Goal: Information Seeking & Learning: Learn about a topic

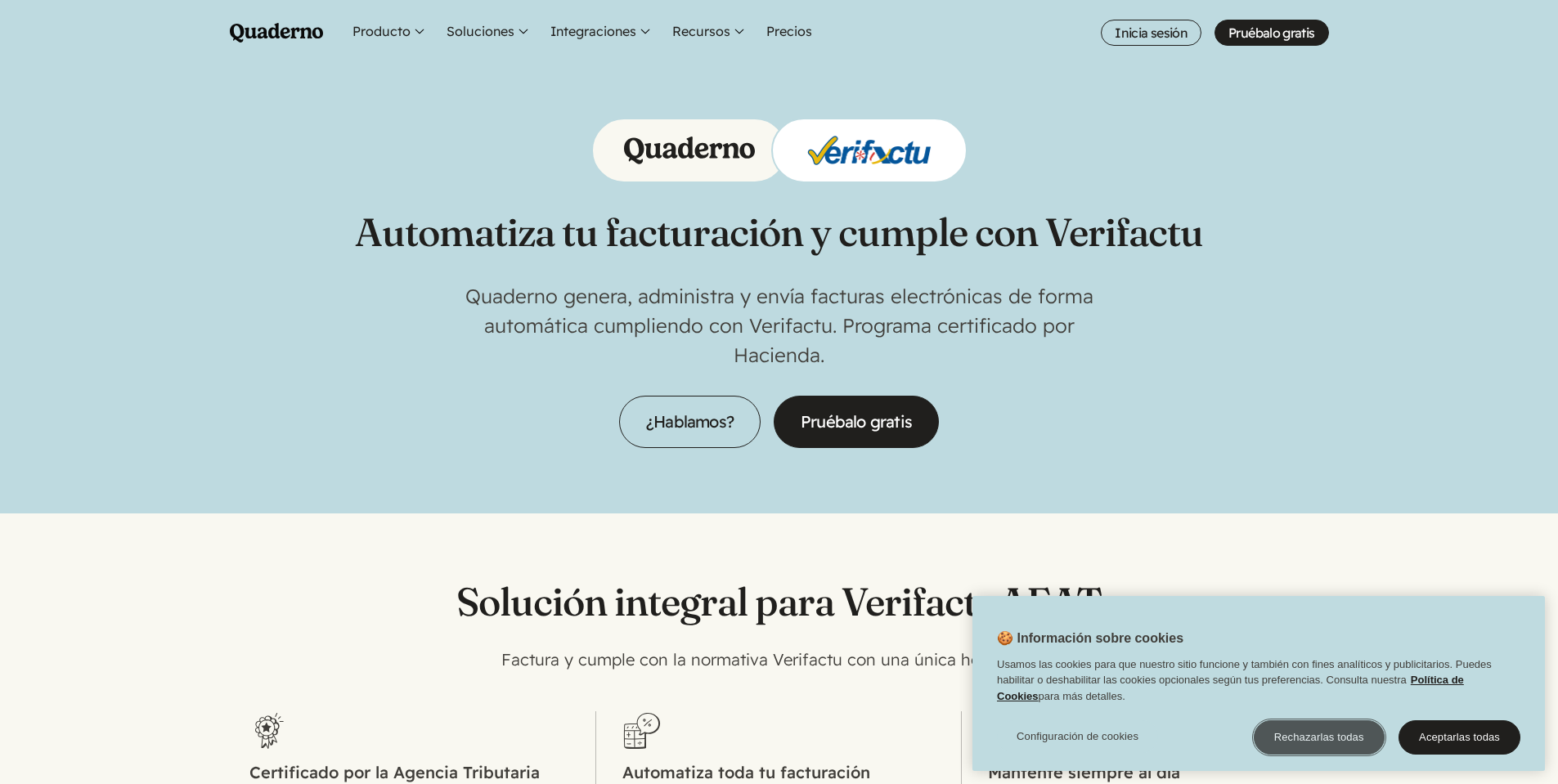
click at [1322, 744] on button "Rechazarlas todas" at bounding box center [1319, 737] width 131 height 34
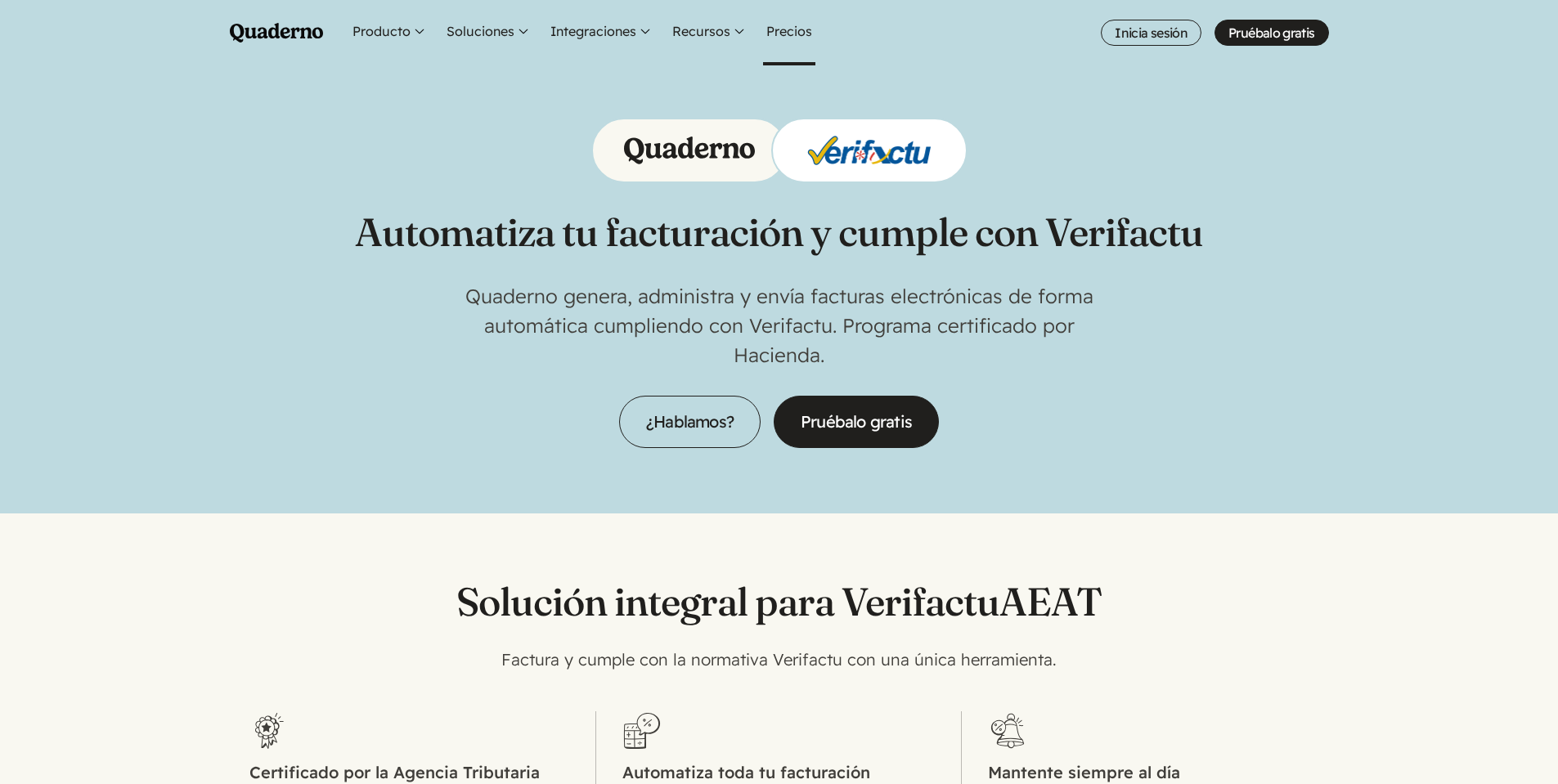
click at [771, 32] on link "Precios" at bounding box center [789, 32] width 53 height 65
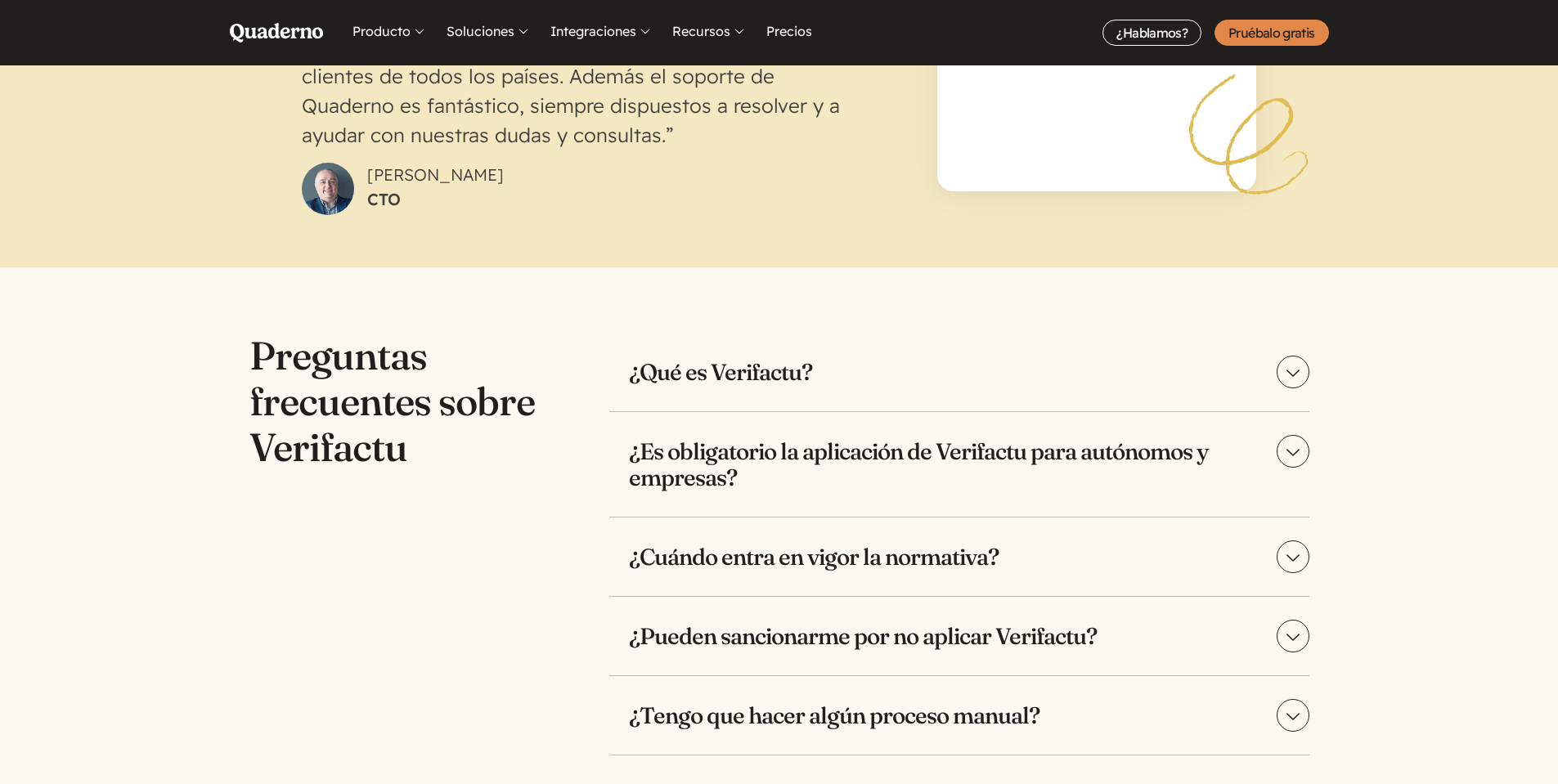
scroll to position [3140, 0]
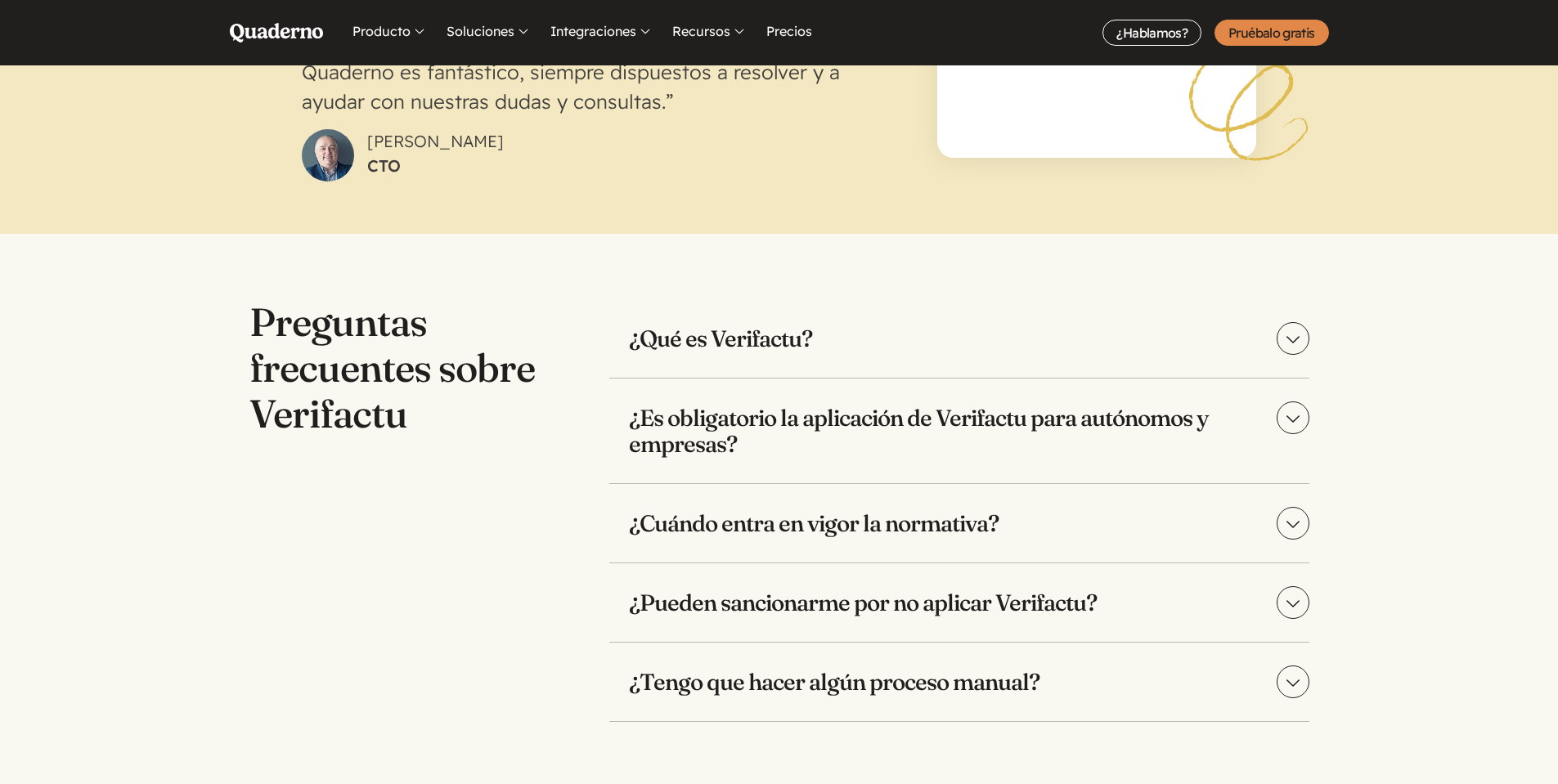
click at [755, 422] on h3 "¿Es obligatorio la aplicación de Verifactu para autónomos y empresas?" at bounding box center [958, 430] width 700 height 104
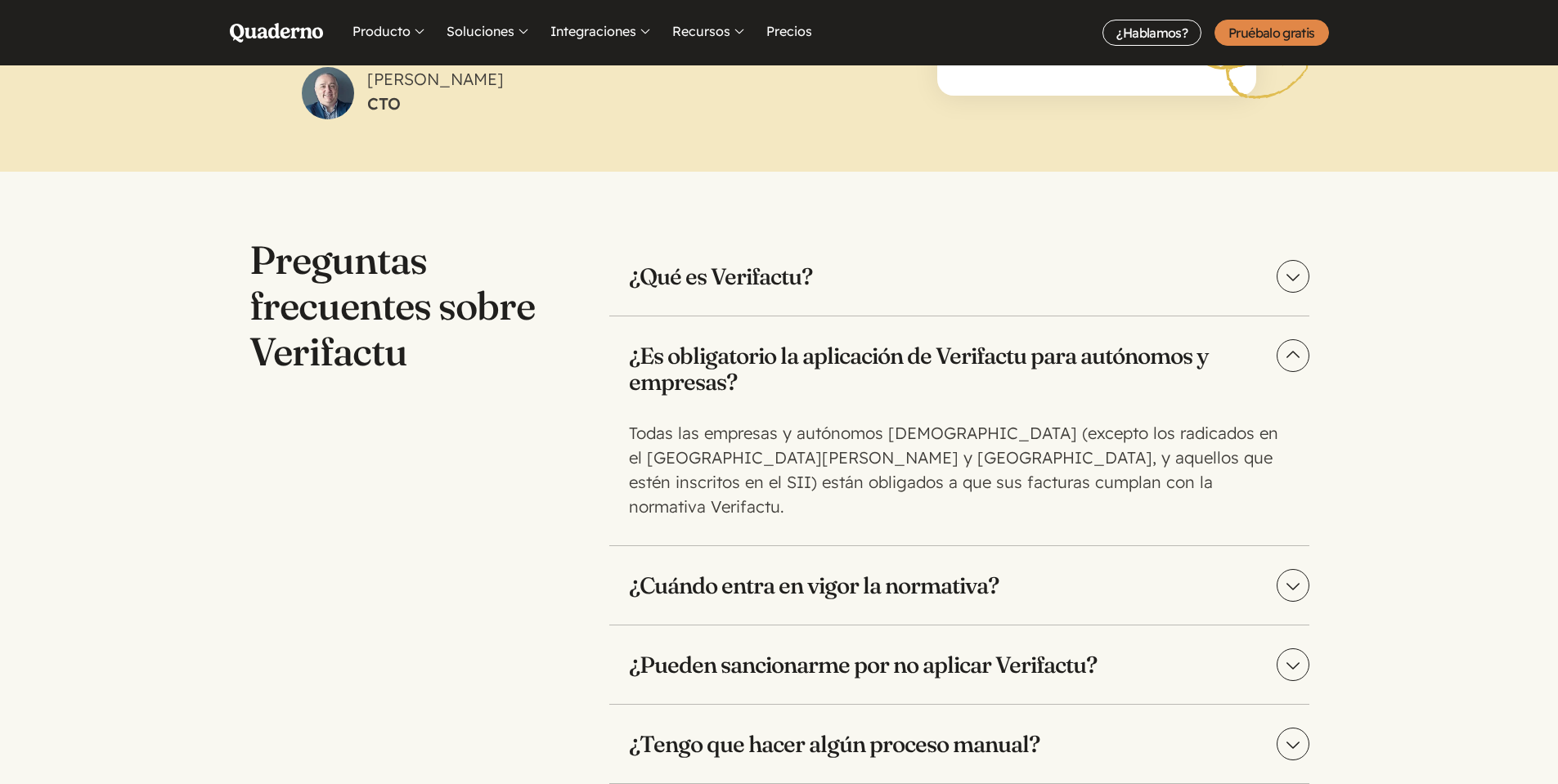
scroll to position [3237, 0]
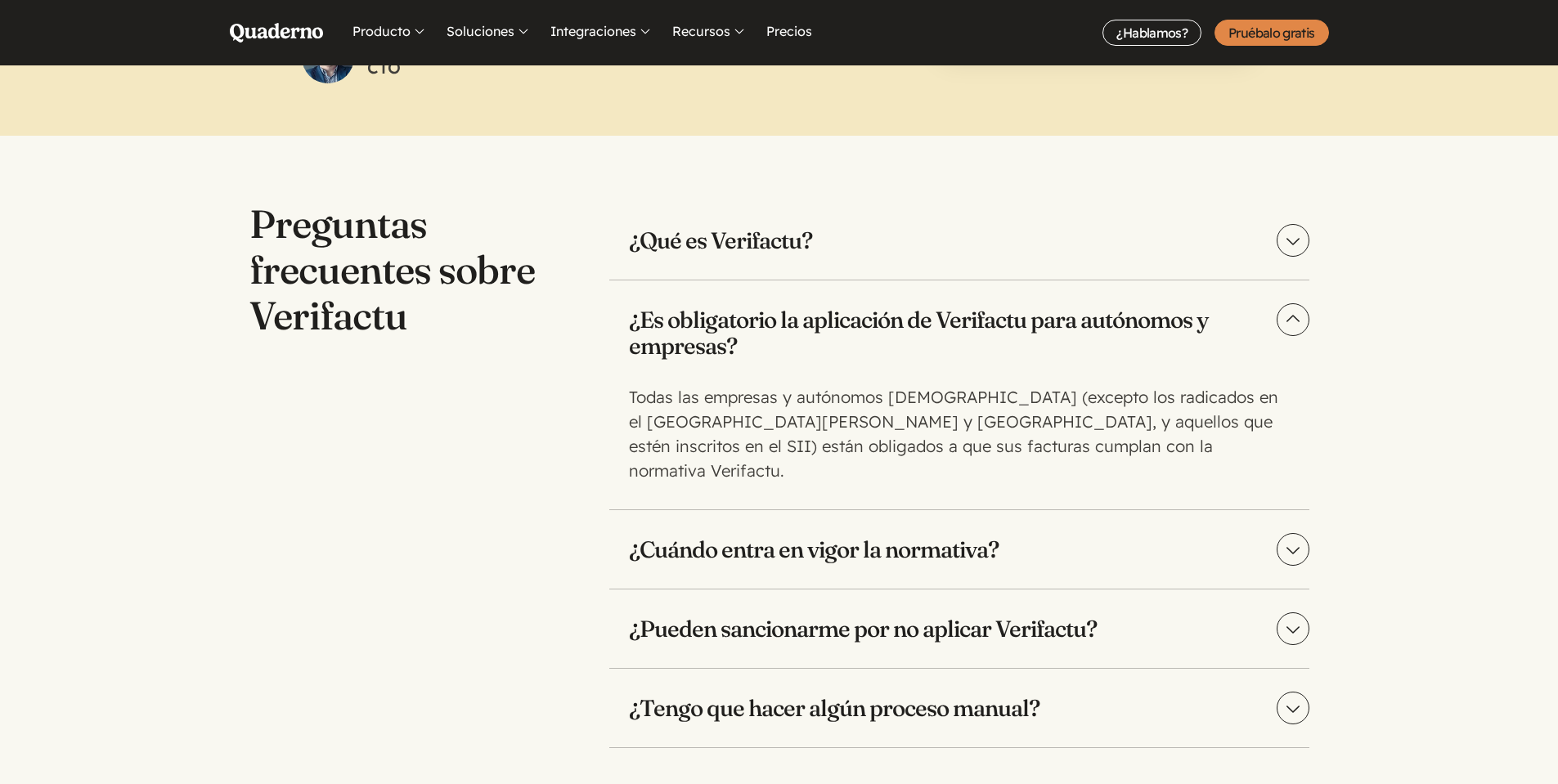
click at [821, 534] on h3 "¿Cuándo entra en vigor la normativa?" at bounding box center [958, 549] width 700 height 78
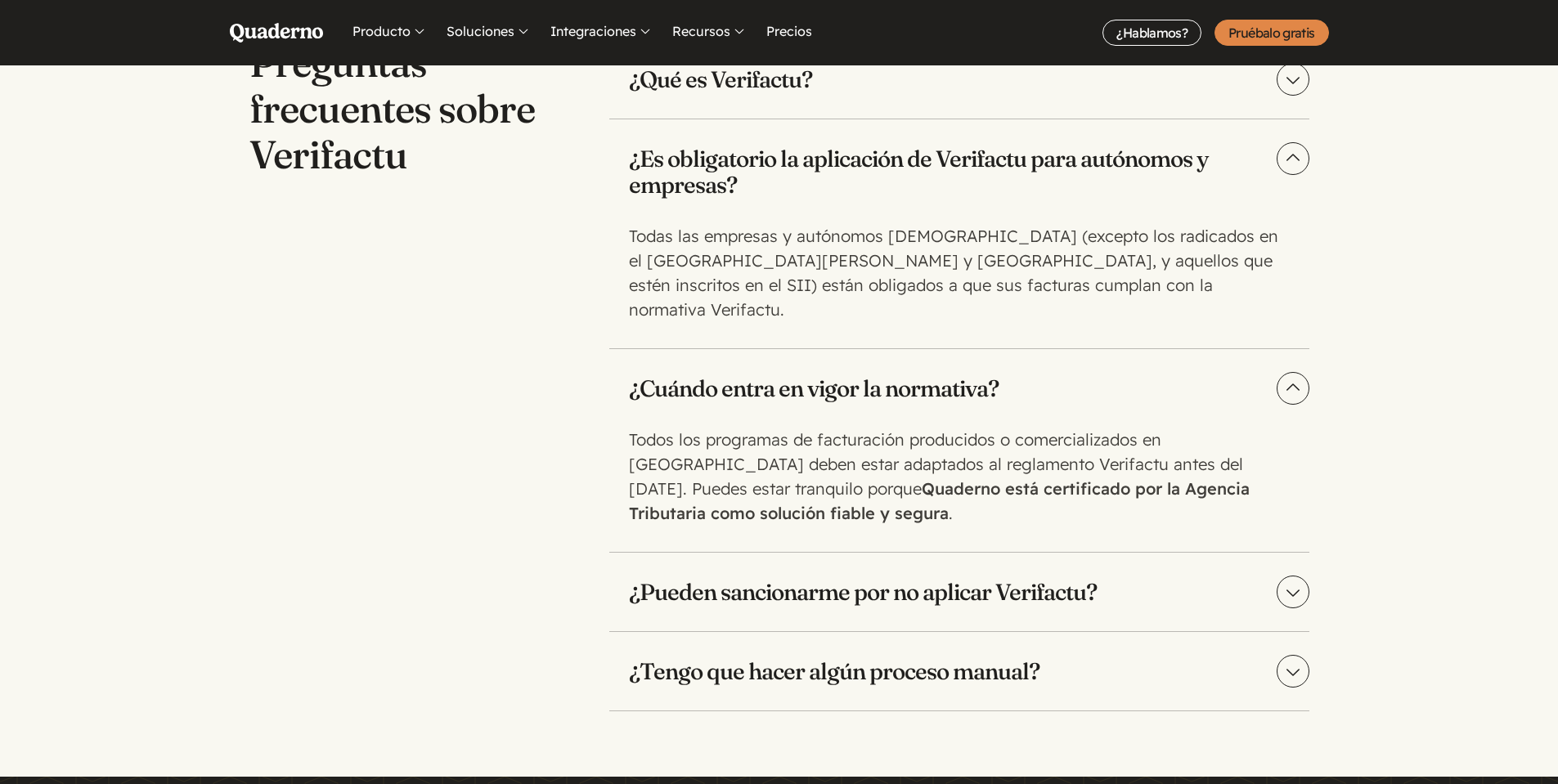
scroll to position [3434, 0]
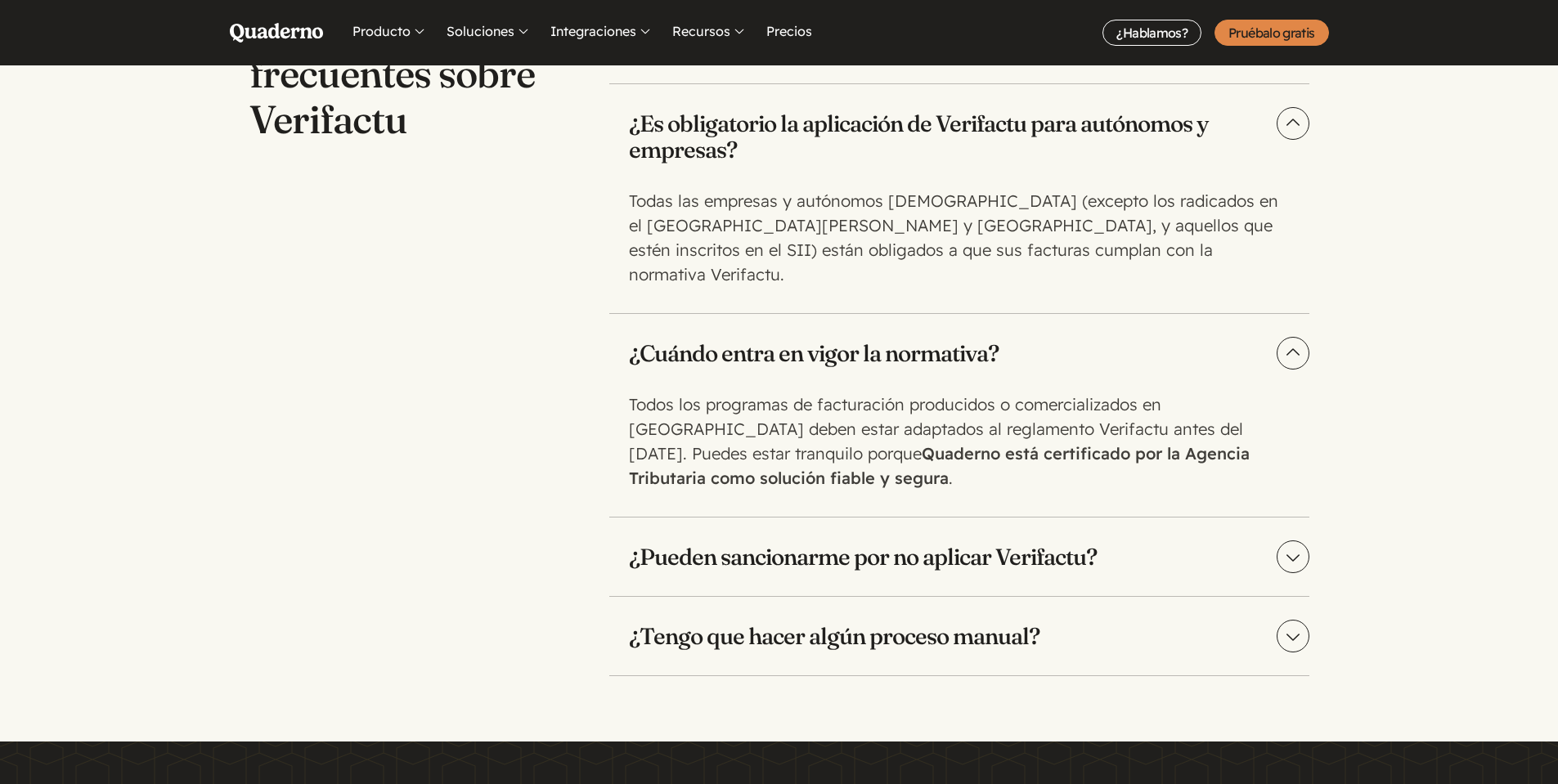
click at [908, 542] on h3 "¿Pueden sancionarme por no aplicar Verifactu?" at bounding box center [958, 556] width 700 height 78
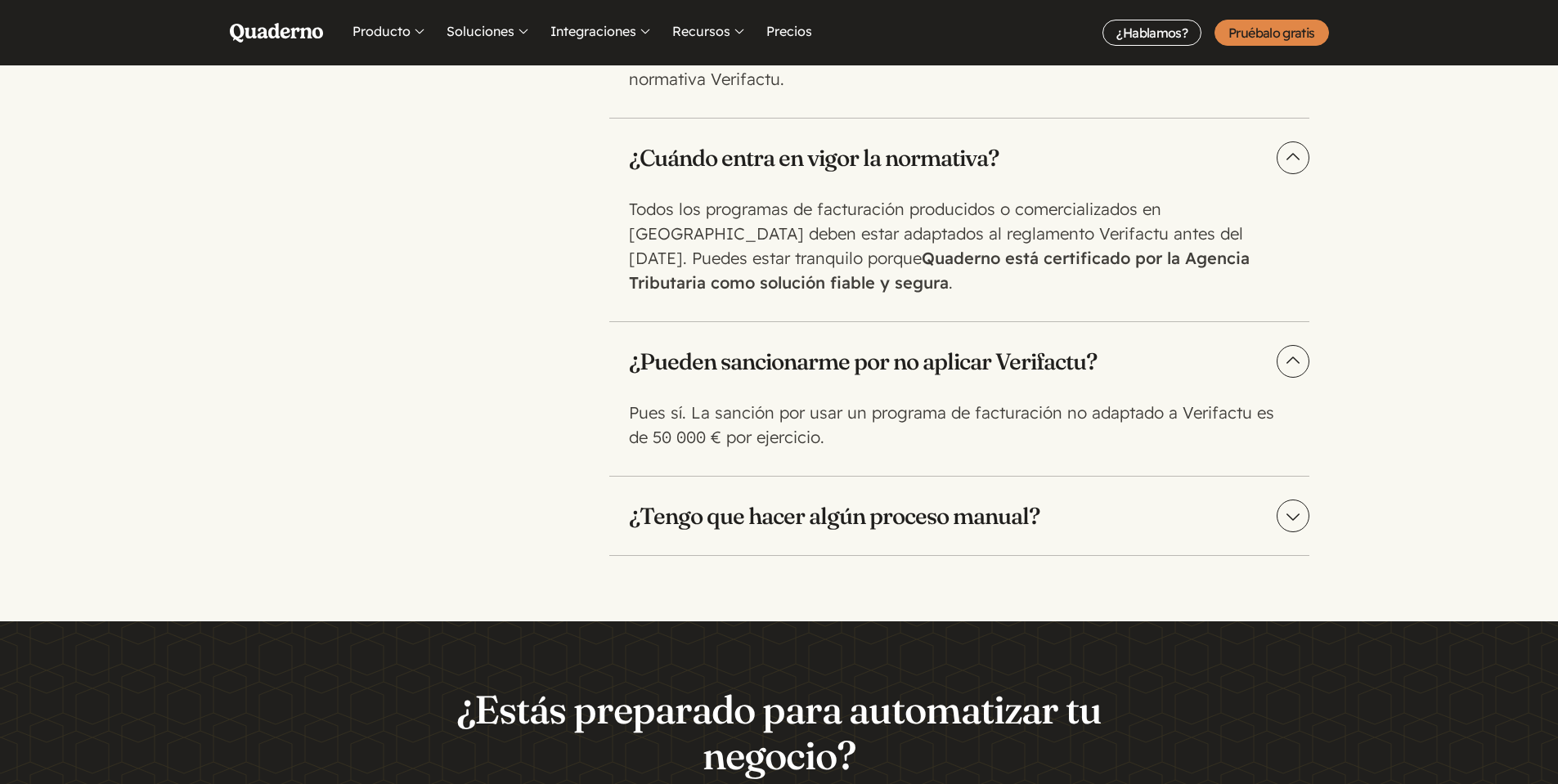
scroll to position [3630, 0]
click at [809, 483] on h3 "¿Tengo que hacer algún proceso manual?" at bounding box center [958, 515] width 700 height 78
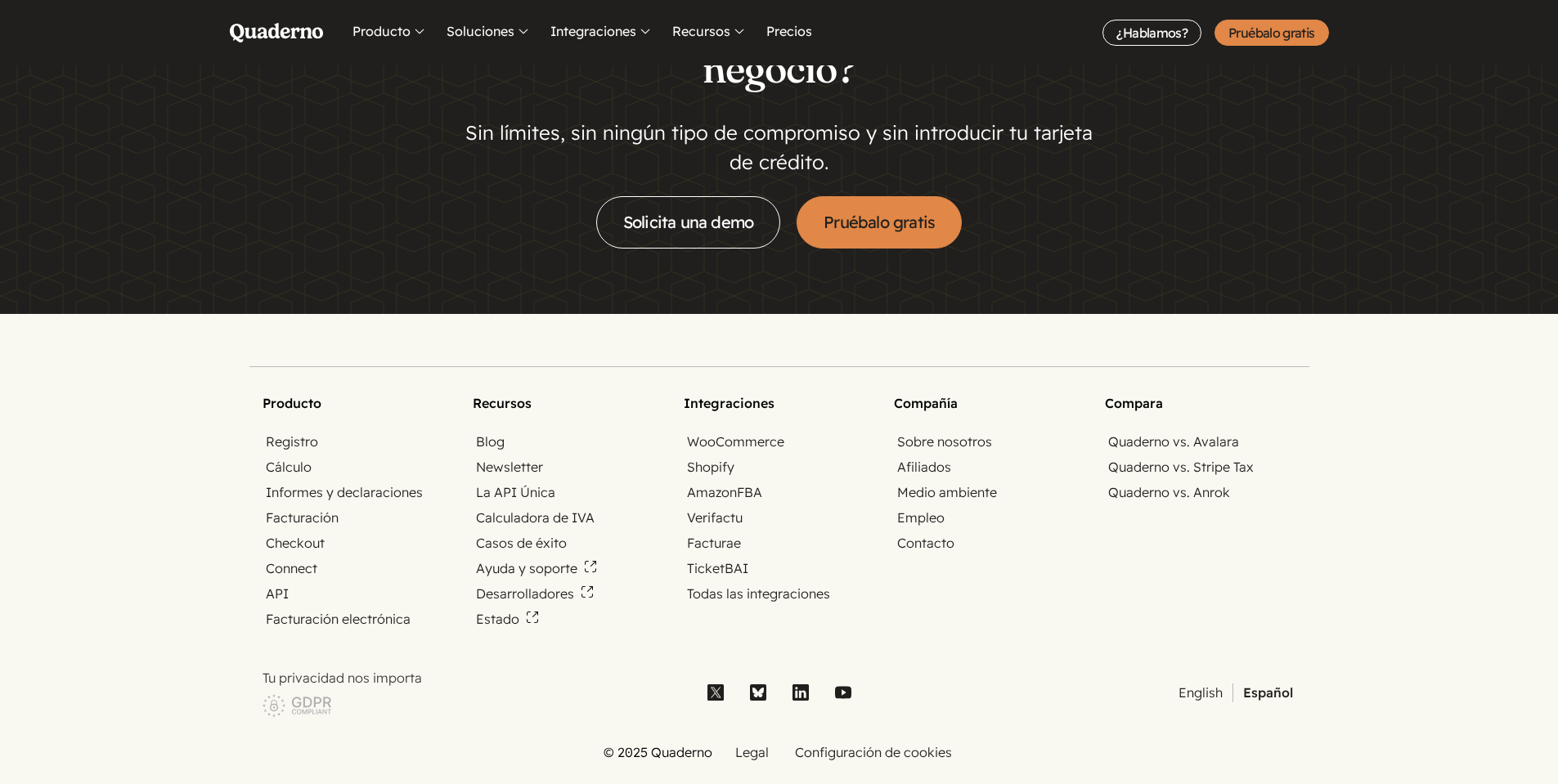
scroll to position [4415, 0]
